Goal: Find specific page/section: Find specific page/section

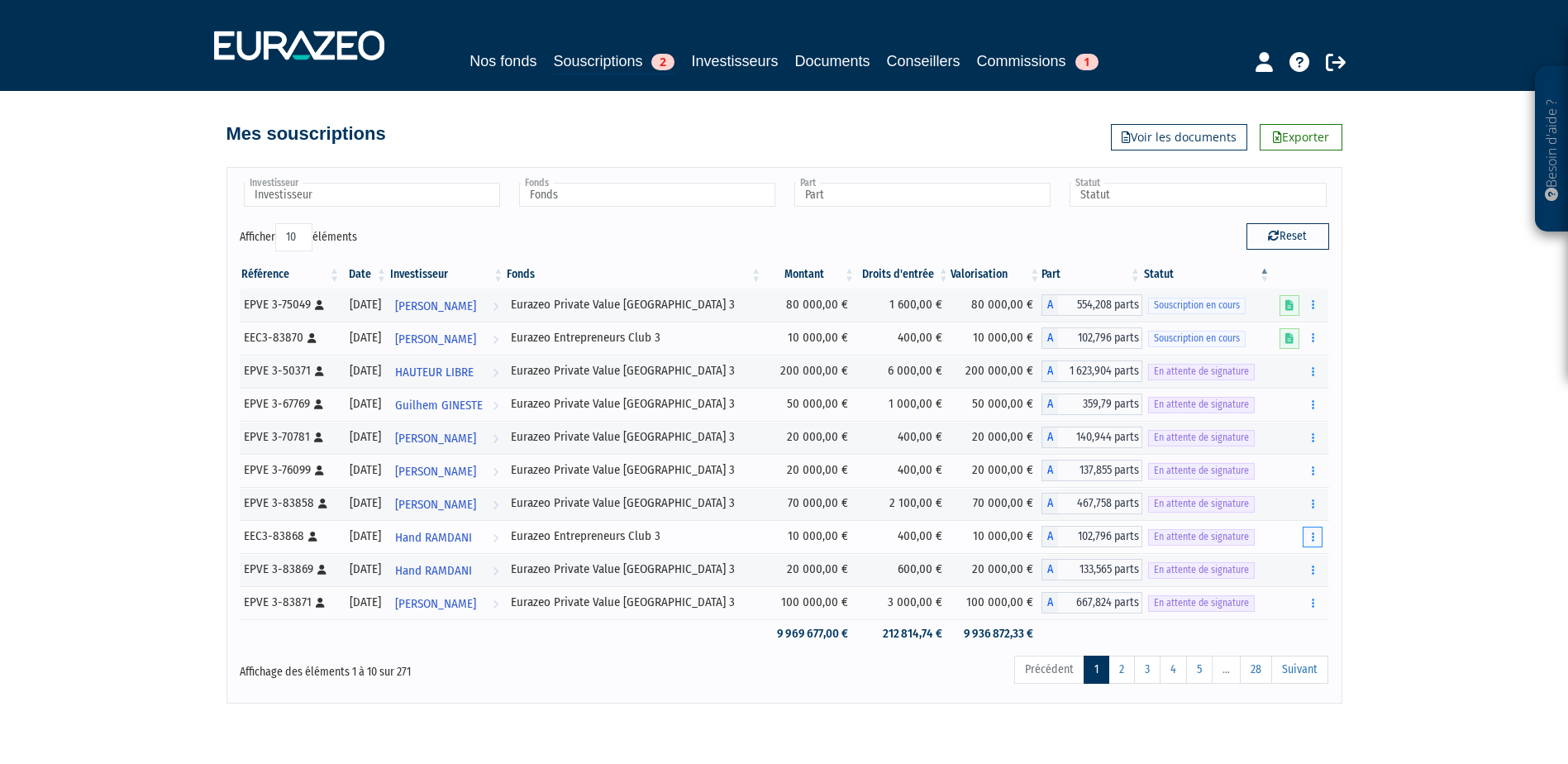
click at [1317, 541] on button "button" at bounding box center [1313, 537] width 20 height 21
click at [1309, 569] on button "button" at bounding box center [1313, 570] width 20 height 21
click at [1476, 525] on div "Besoin d'aide ? × J'ai besoin d'aide Si vous avez une question à propos du fonc…" at bounding box center [784, 352] width 1568 height 704
